Goal: Find specific page/section: Find specific page/section

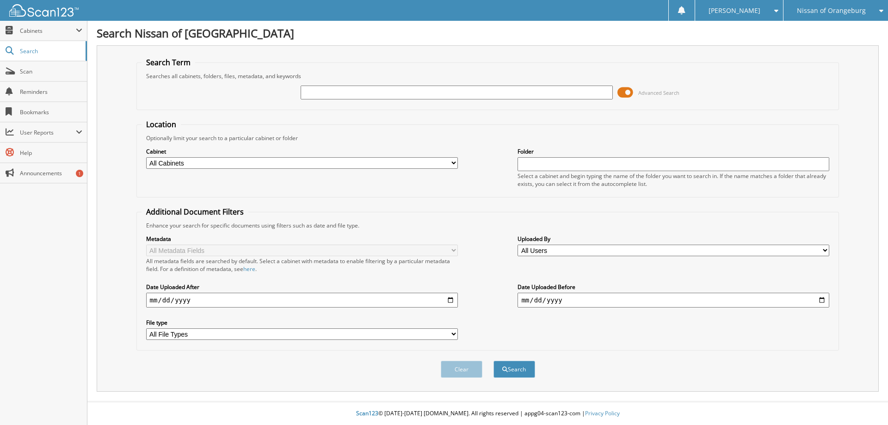
click at [355, 96] on input "text" at bounding box center [456, 93] width 312 height 14
type input "51689"
click at [493, 361] on button "Search" at bounding box center [514, 369] width 42 height 17
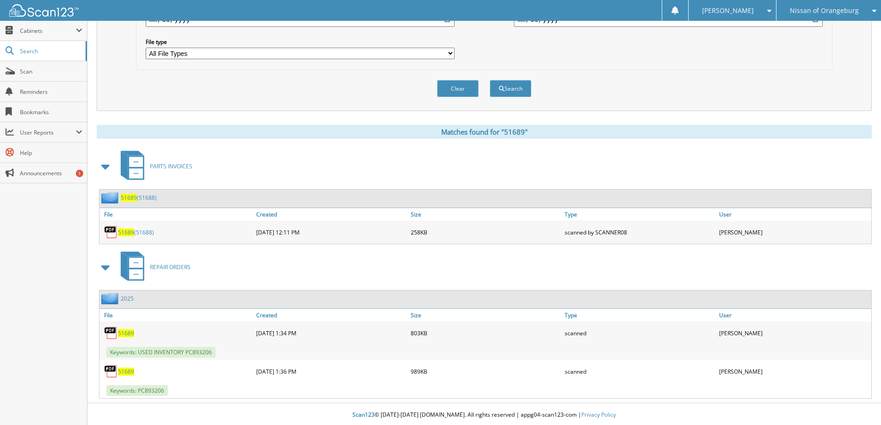
scroll to position [282, 0]
click at [128, 331] on span "51689" at bounding box center [126, 332] width 16 height 8
click at [129, 370] on span "51689" at bounding box center [126, 370] width 16 height 8
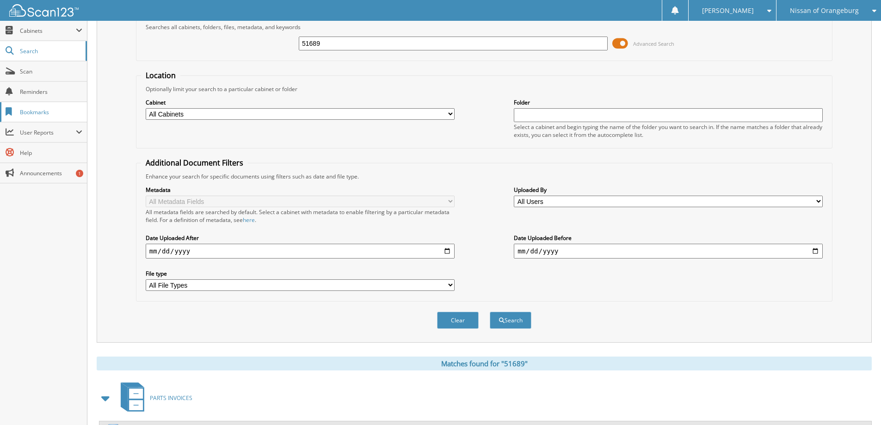
scroll to position [5, 0]
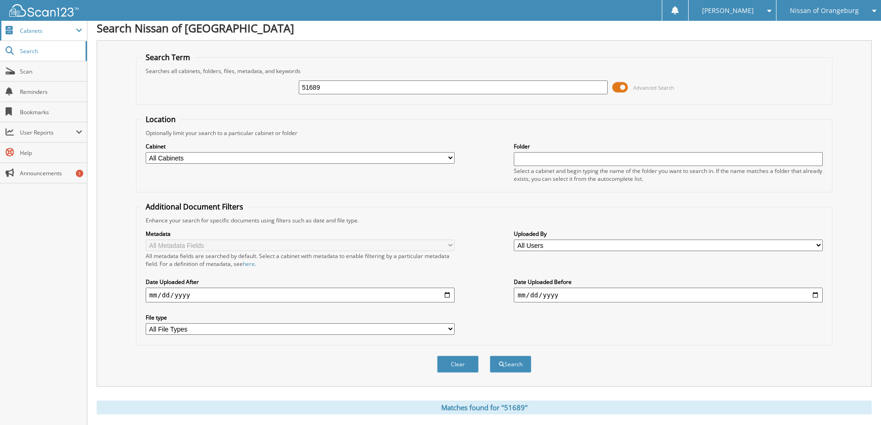
click at [43, 27] on span "Cabinets" at bounding box center [48, 31] width 56 height 8
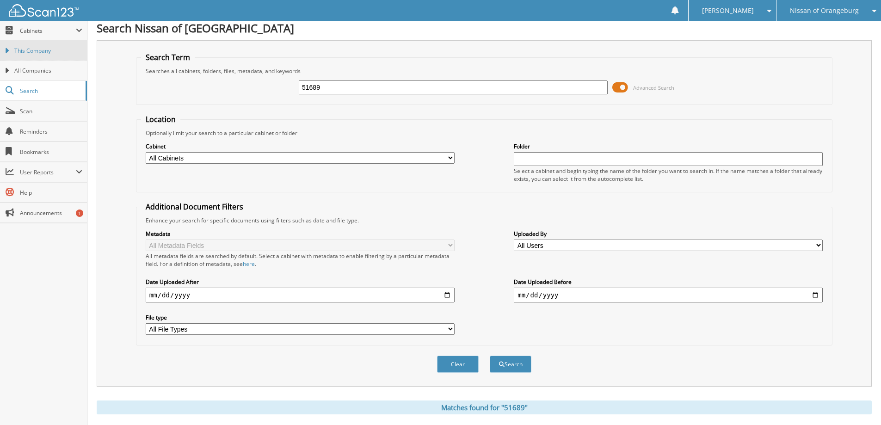
click at [42, 47] on span "This Company" at bounding box center [48, 51] width 68 height 8
